Goal: Check status: Check status

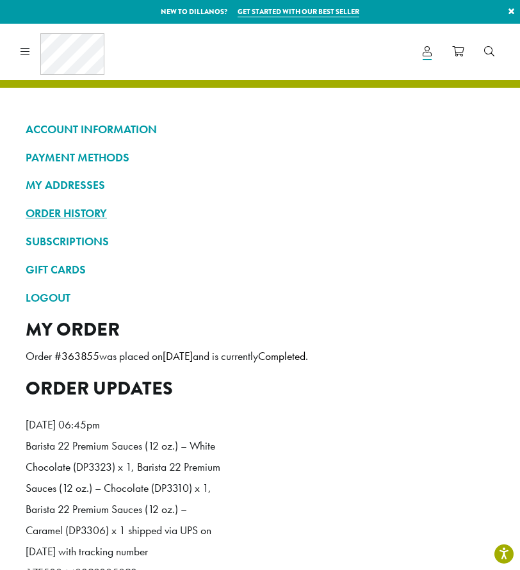
click at [67, 210] on link "ORDER HISTORY" at bounding box center [260, 213] width 469 height 22
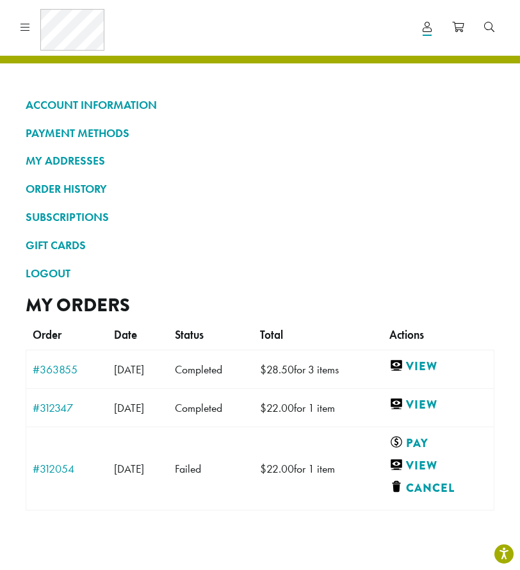
scroll to position [21, 0]
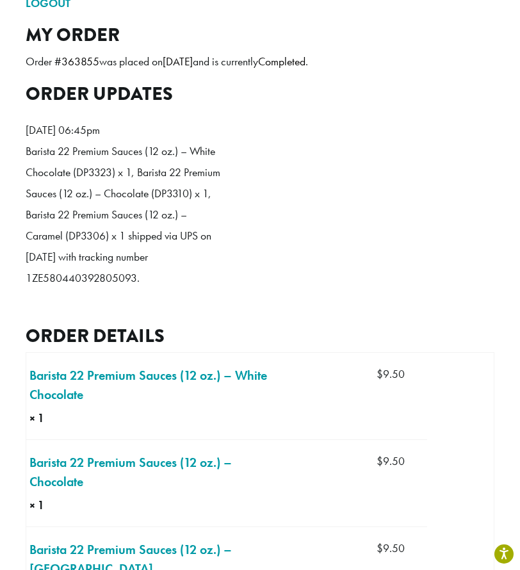
scroll to position [295, 0]
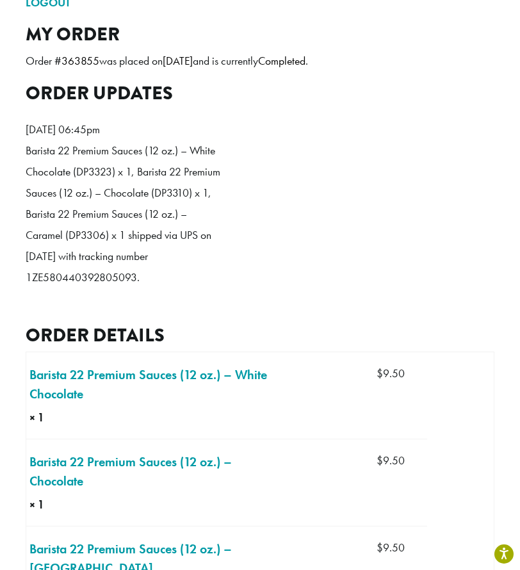
drag, startPoint x: 19, startPoint y: 274, endPoint x: 136, endPoint y: 274, distance: 117.3
click at [136, 274] on div "ACCOUNT INFORMATION PAYMENT METHODS MY ADDRESSES ORDER HISTORY SUBSCRIPTIONS GI…" at bounding box center [260, 380] width 482 height 1115
copy p "1ZE580440392805093"
